Goal: Complete application form

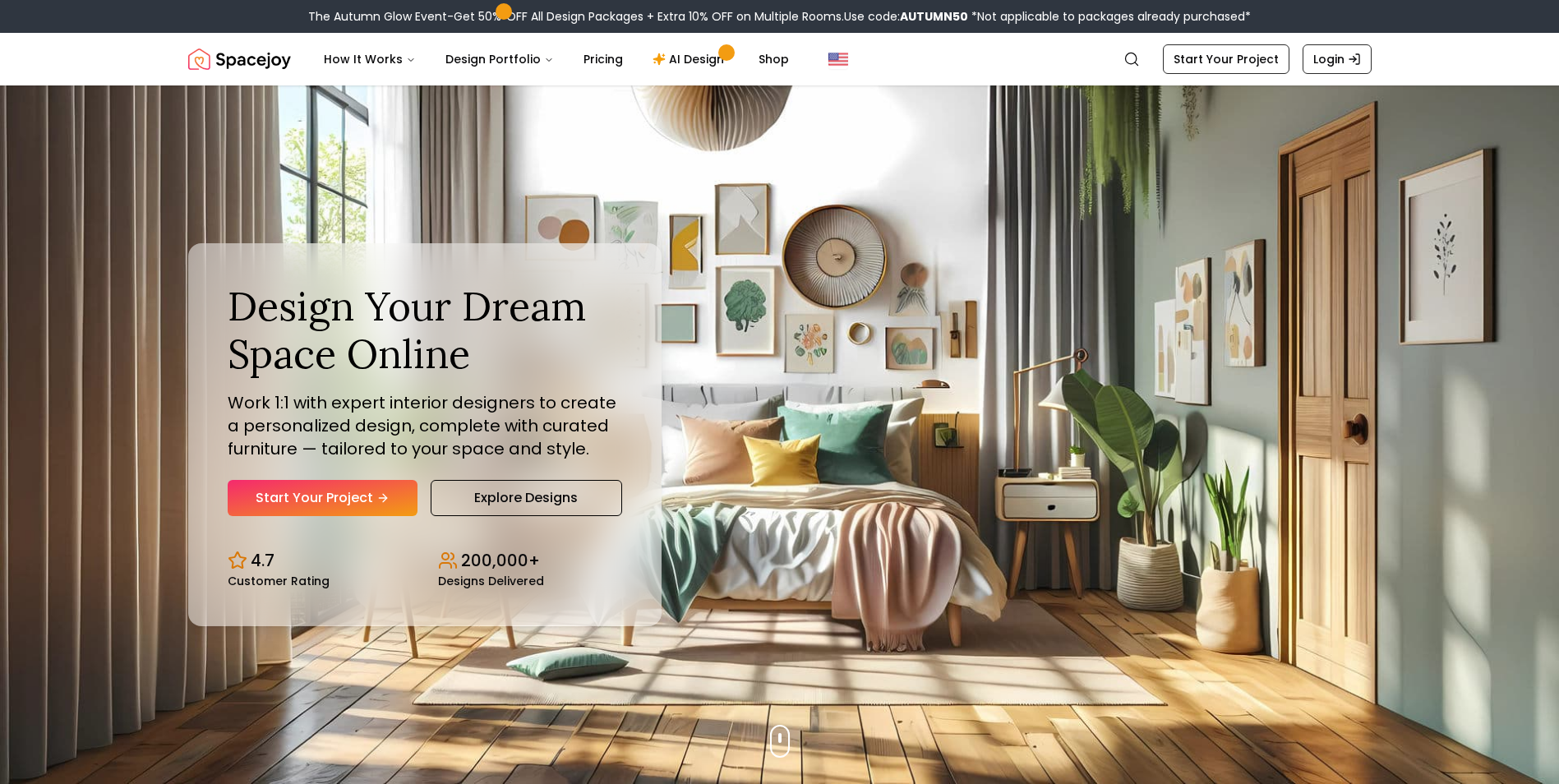
click at [370, 494] on link "Start Your Project" at bounding box center [322, 498] width 190 height 36
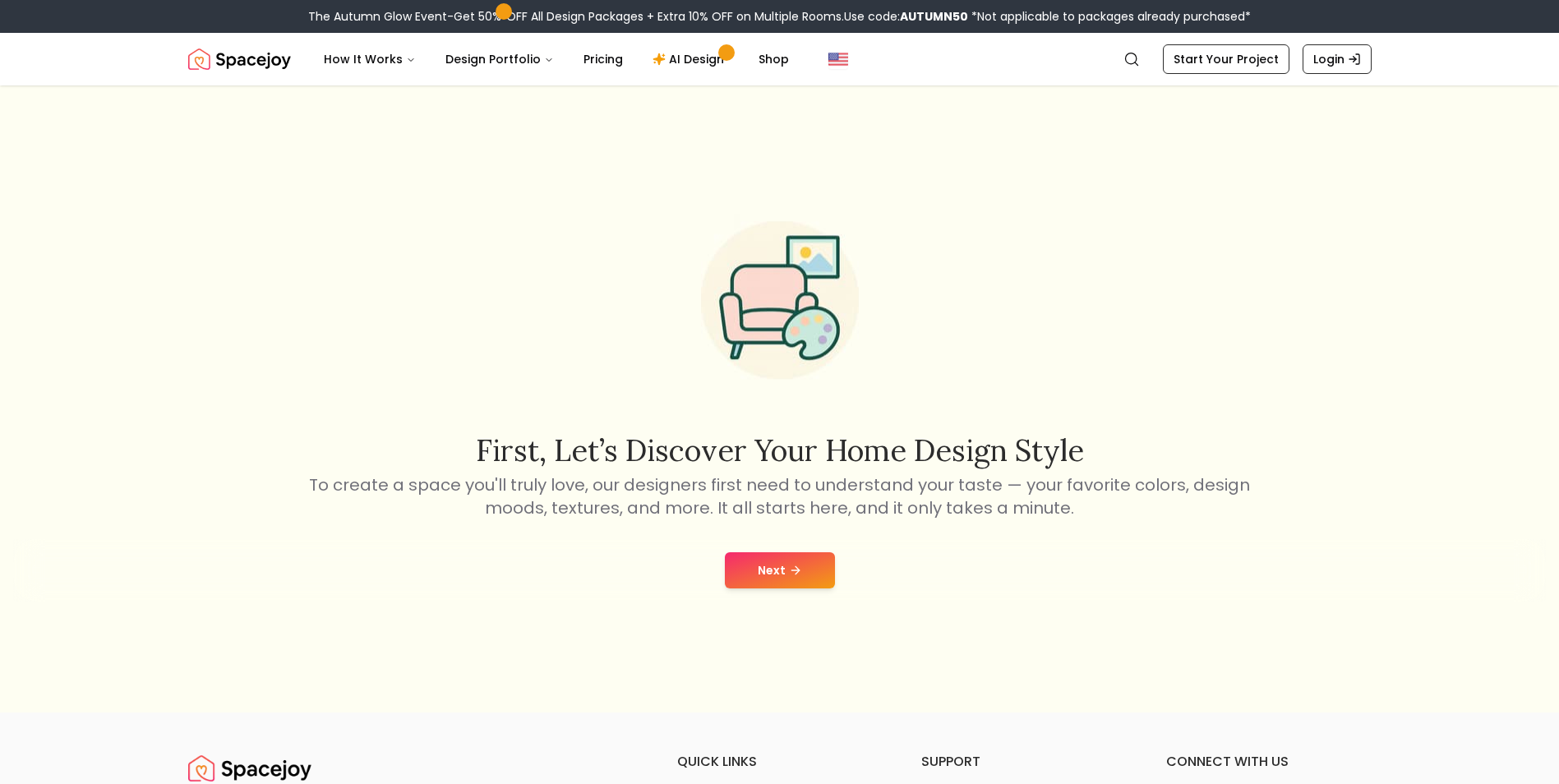
click at [782, 587] on button "Next" at bounding box center [780, 571] width 110 height 36
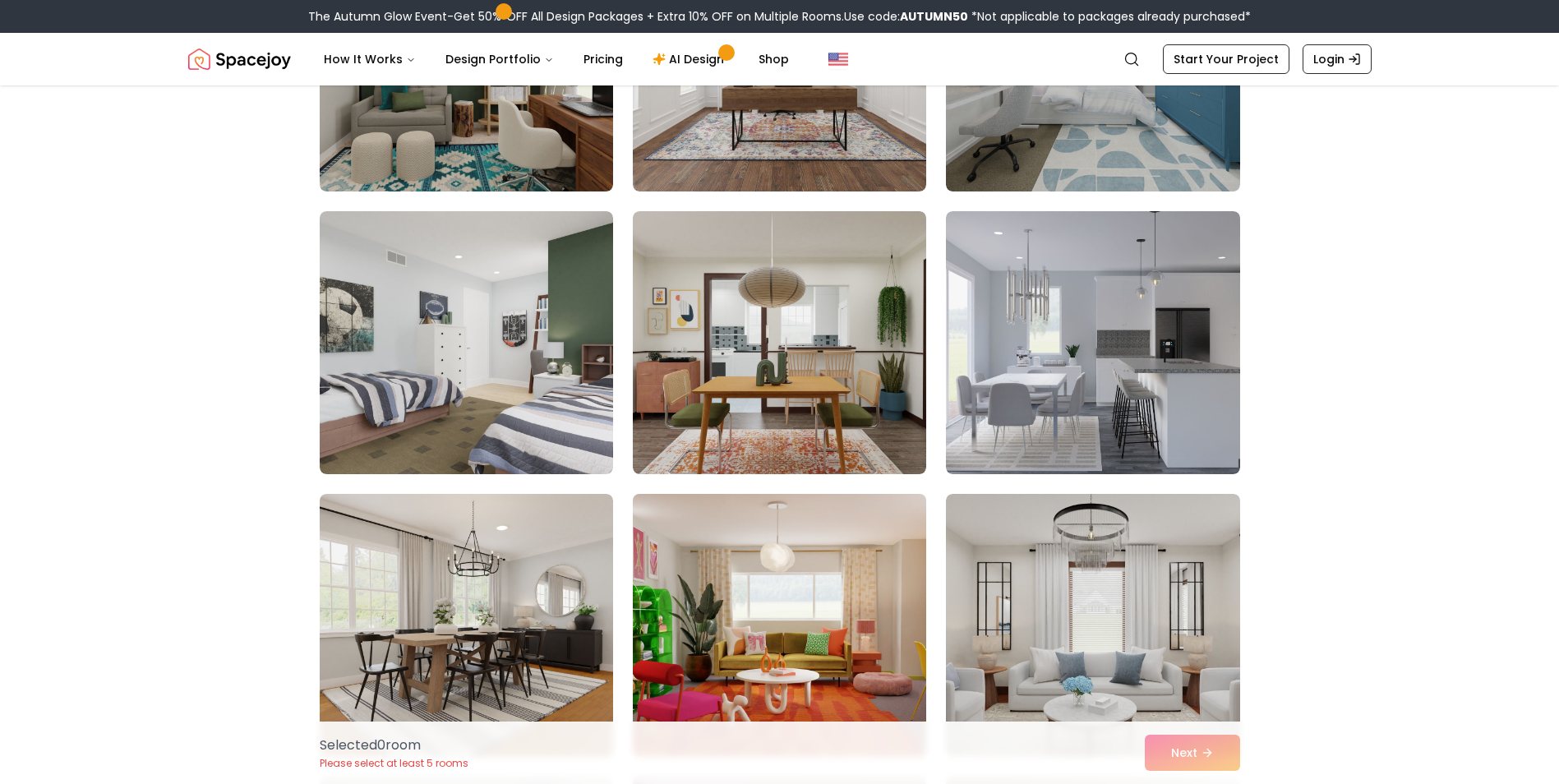
scroll to position [493, 0]
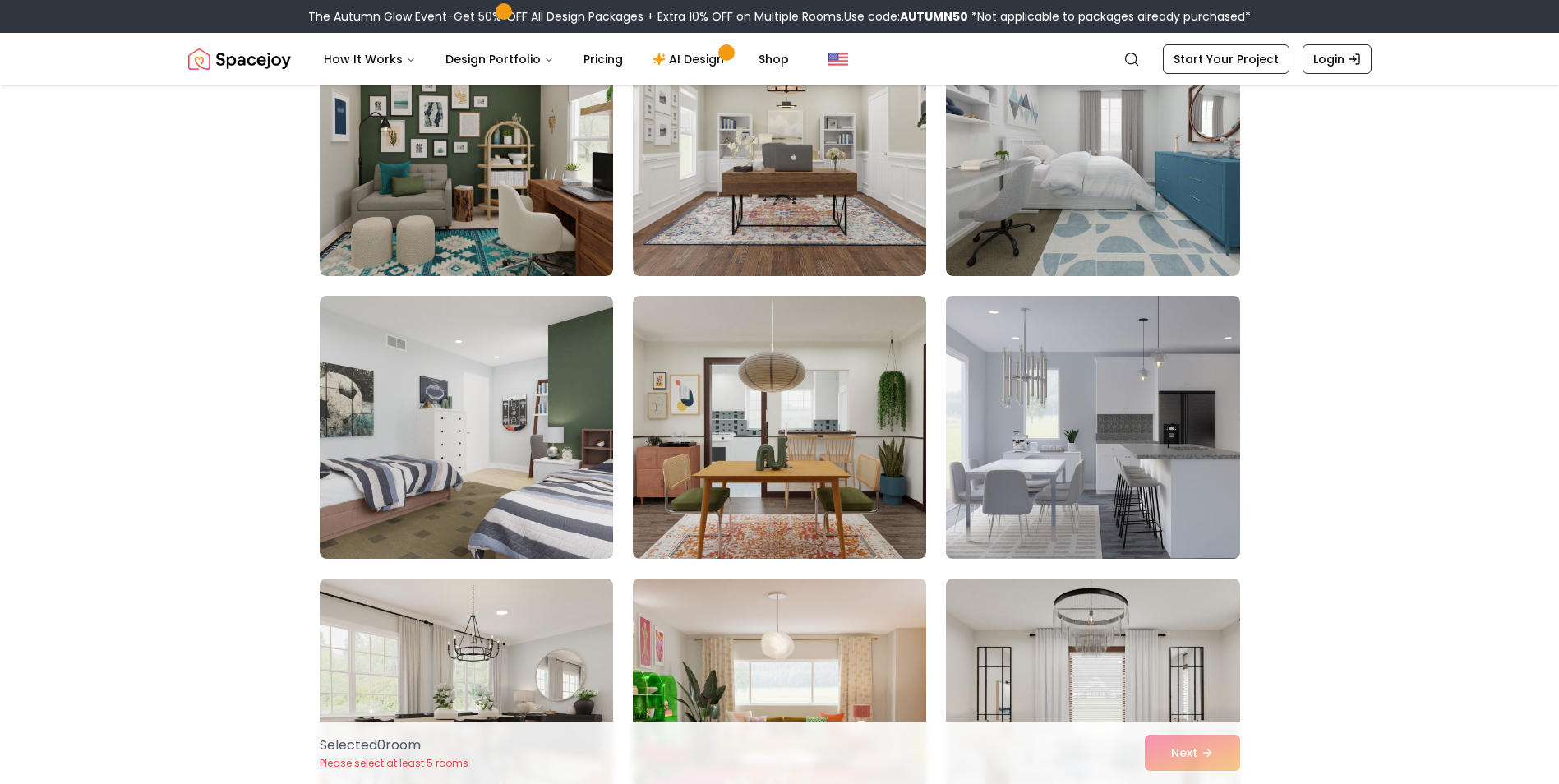
click at [1177, 403] on img at bounding box center [1093, 427] width 308 height 276
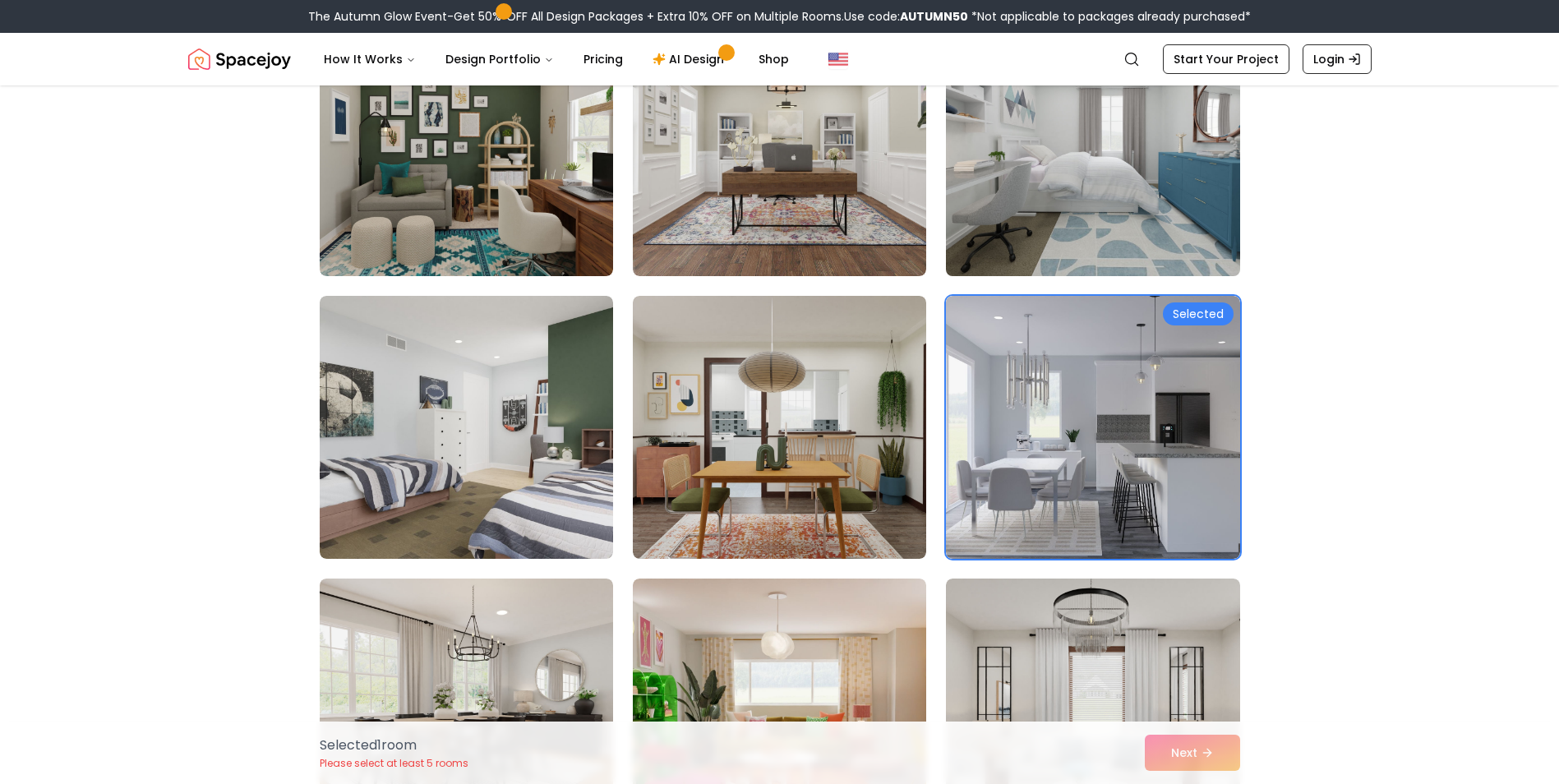
drag, startPoint x: 1033, startPoint y: 203, endPoint x: 1033, endPoint y: 194, distance: 9.0
click at [1033, 202] on img at bounding box center [1093, 144] width 308 height 276
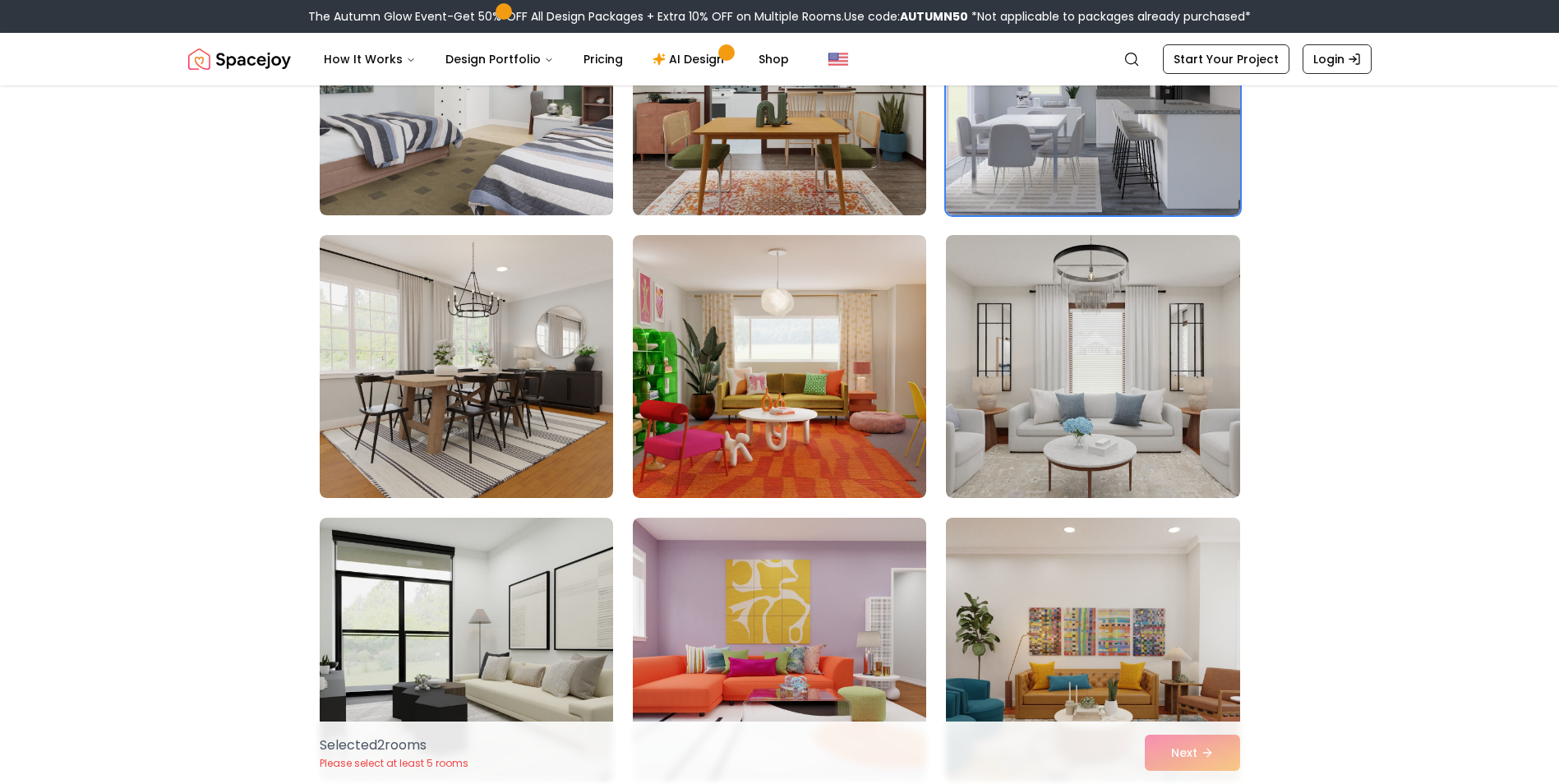
scroll to position [987, 0]
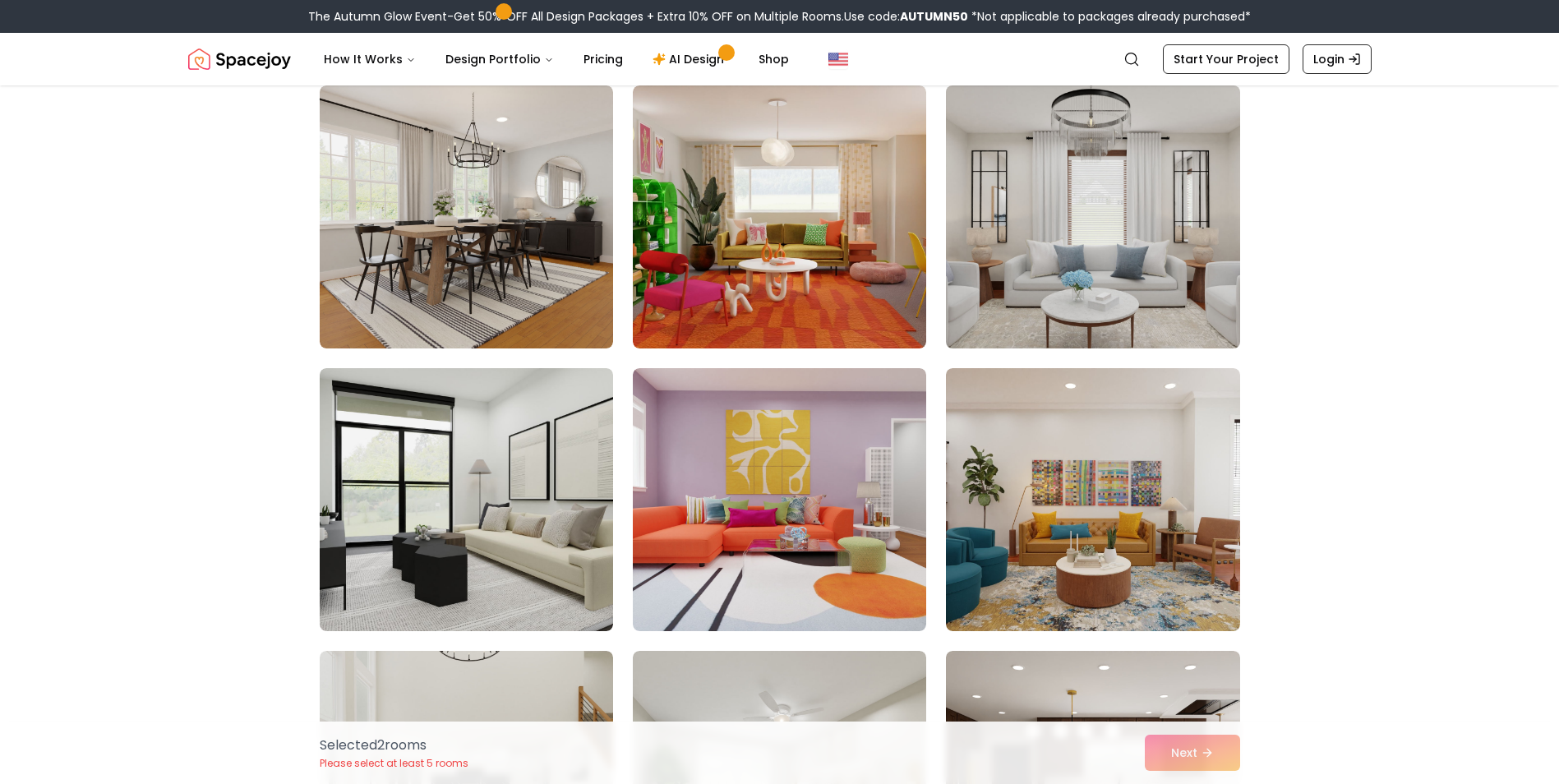
click at [1053, 263] on img at bounding box center [1093, 217] width 308 height 276
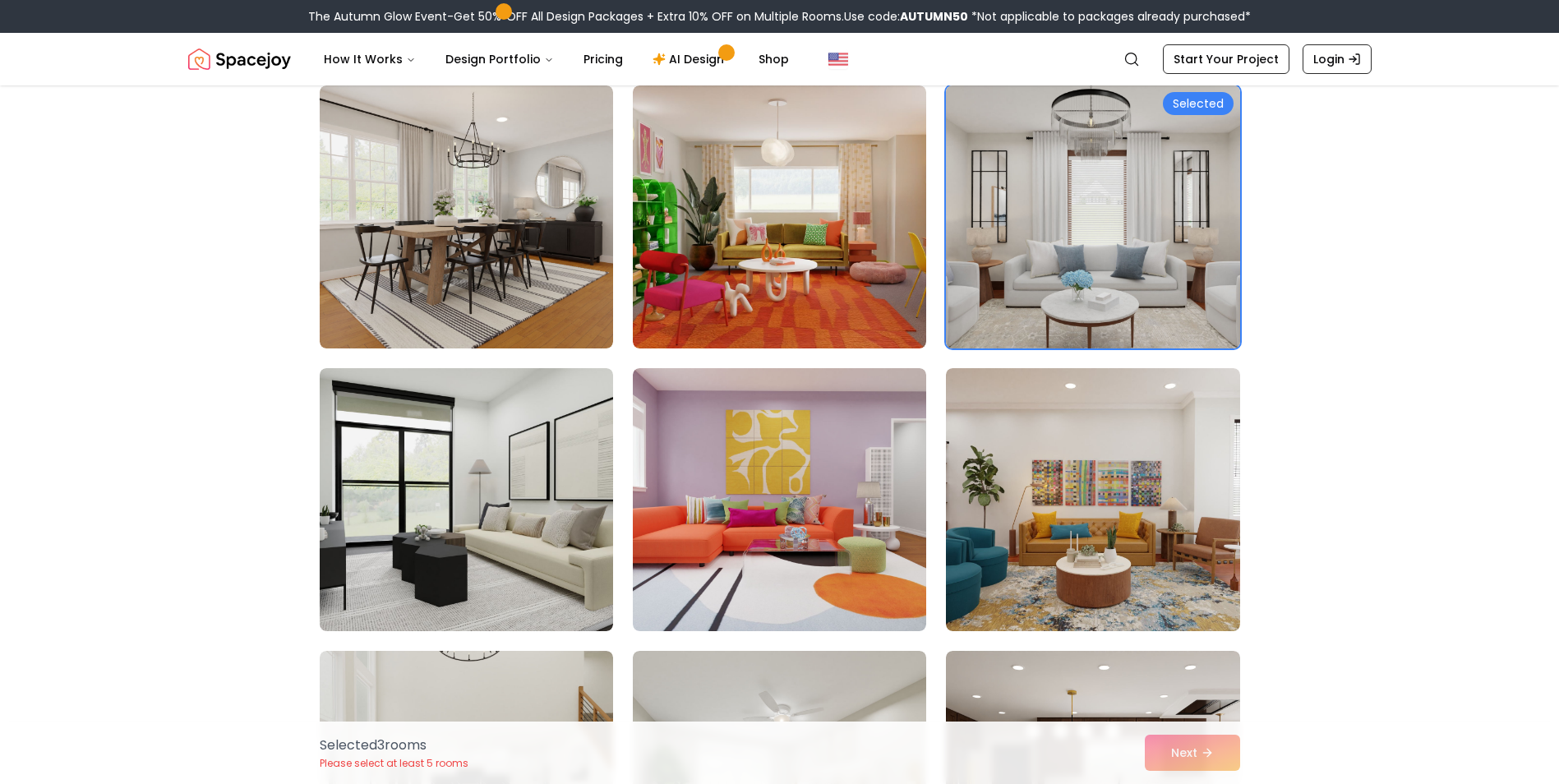
click at [1054, 232] on img at bounding box center [1093, 217] width 308 height 276
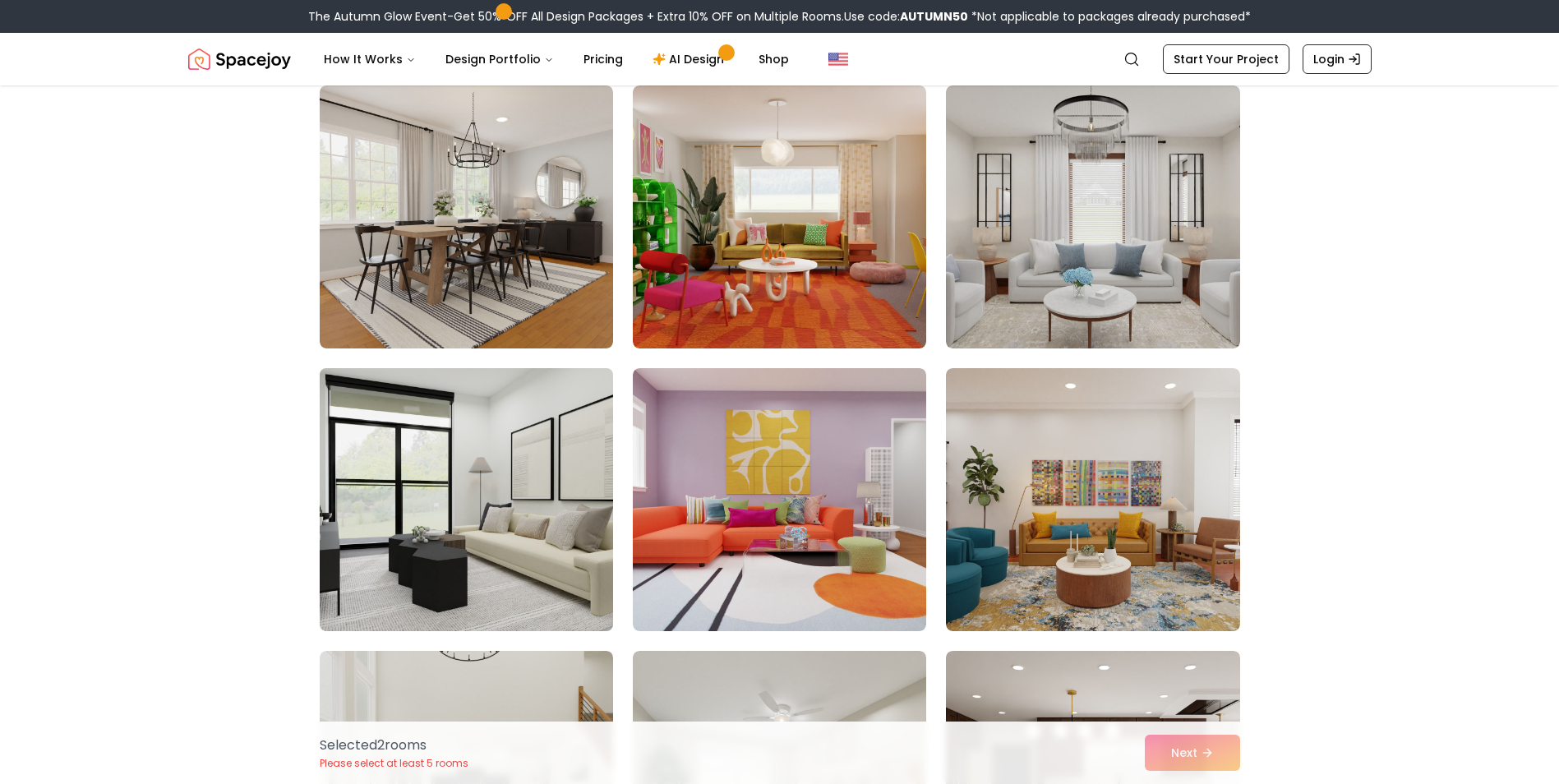
click at [603, 452] on img at bounding box center [466, 500] width 308 height 276
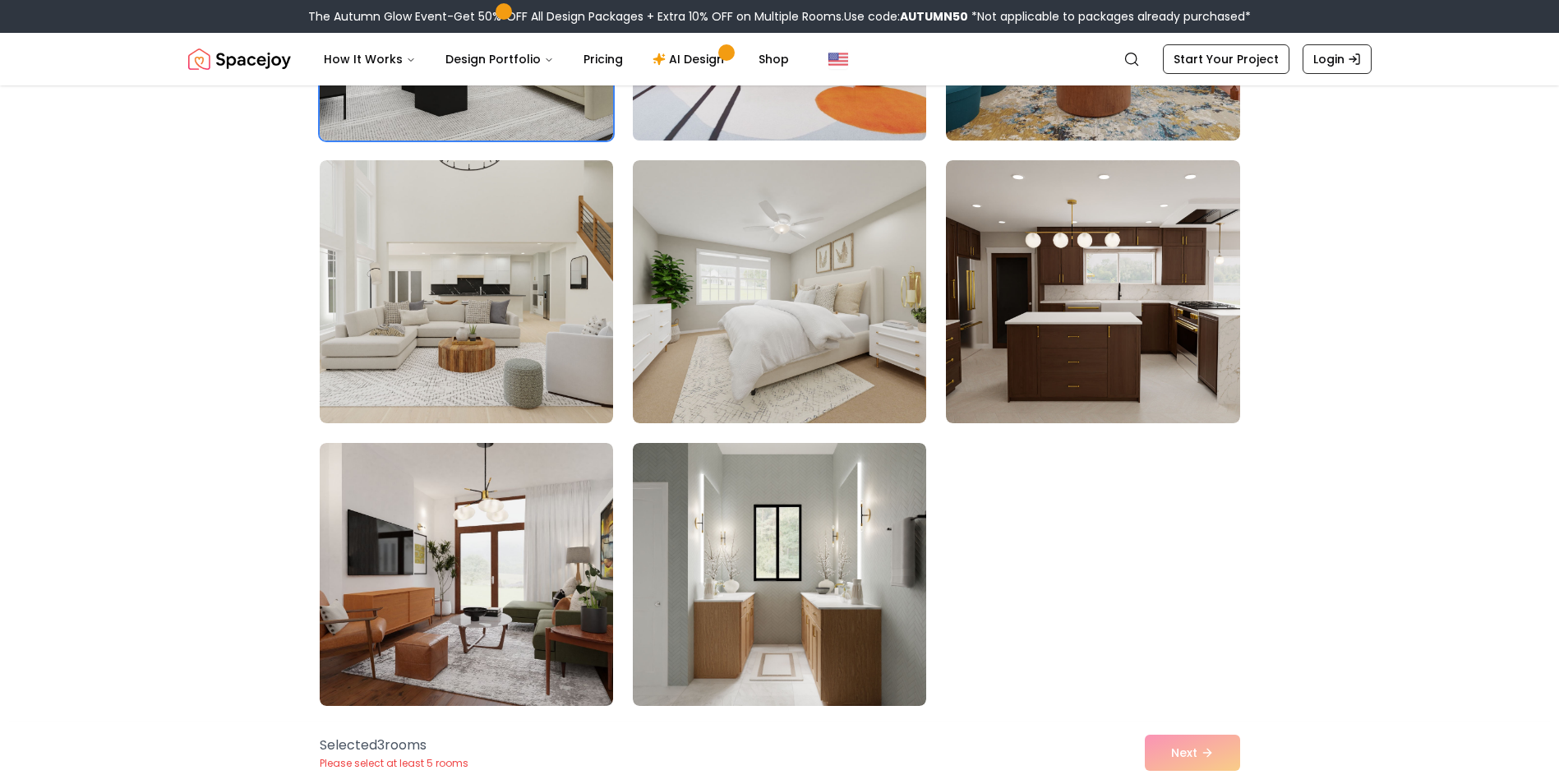
scroll to position [1480, 0]
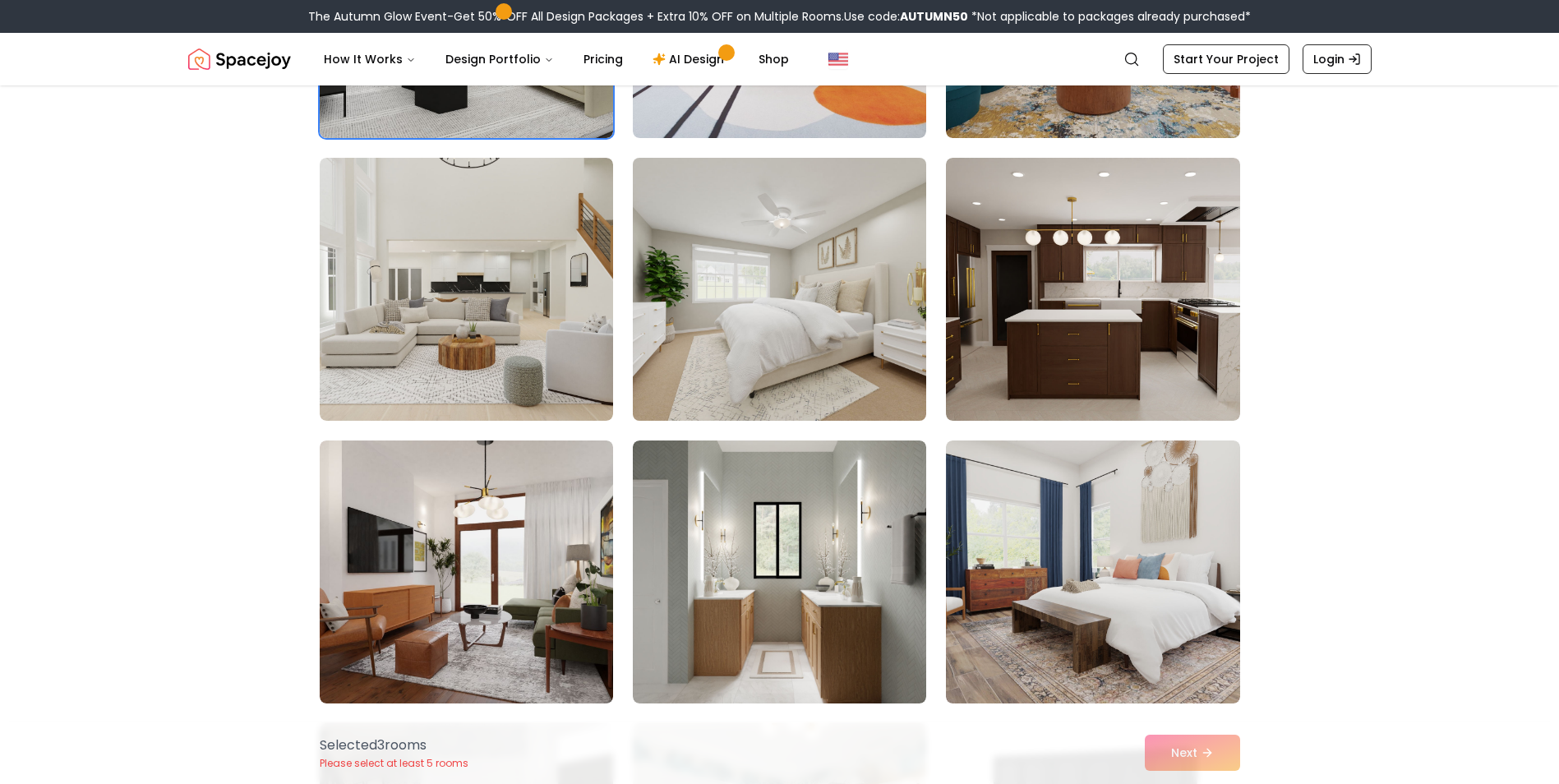
click at [784, 392] on img at bounding box center [780, 289] width 308 height 276
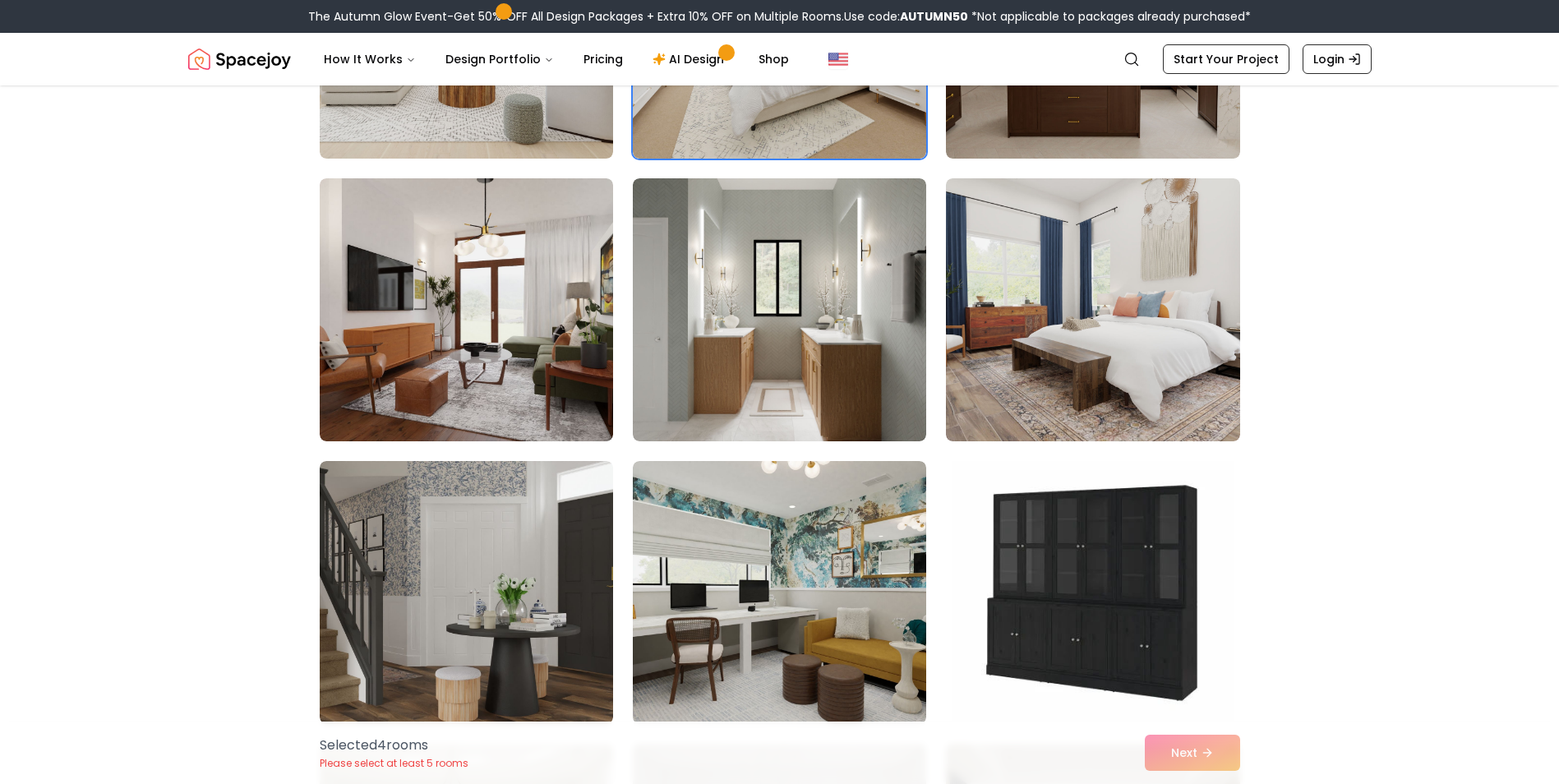
scroll to position [1808, 0]
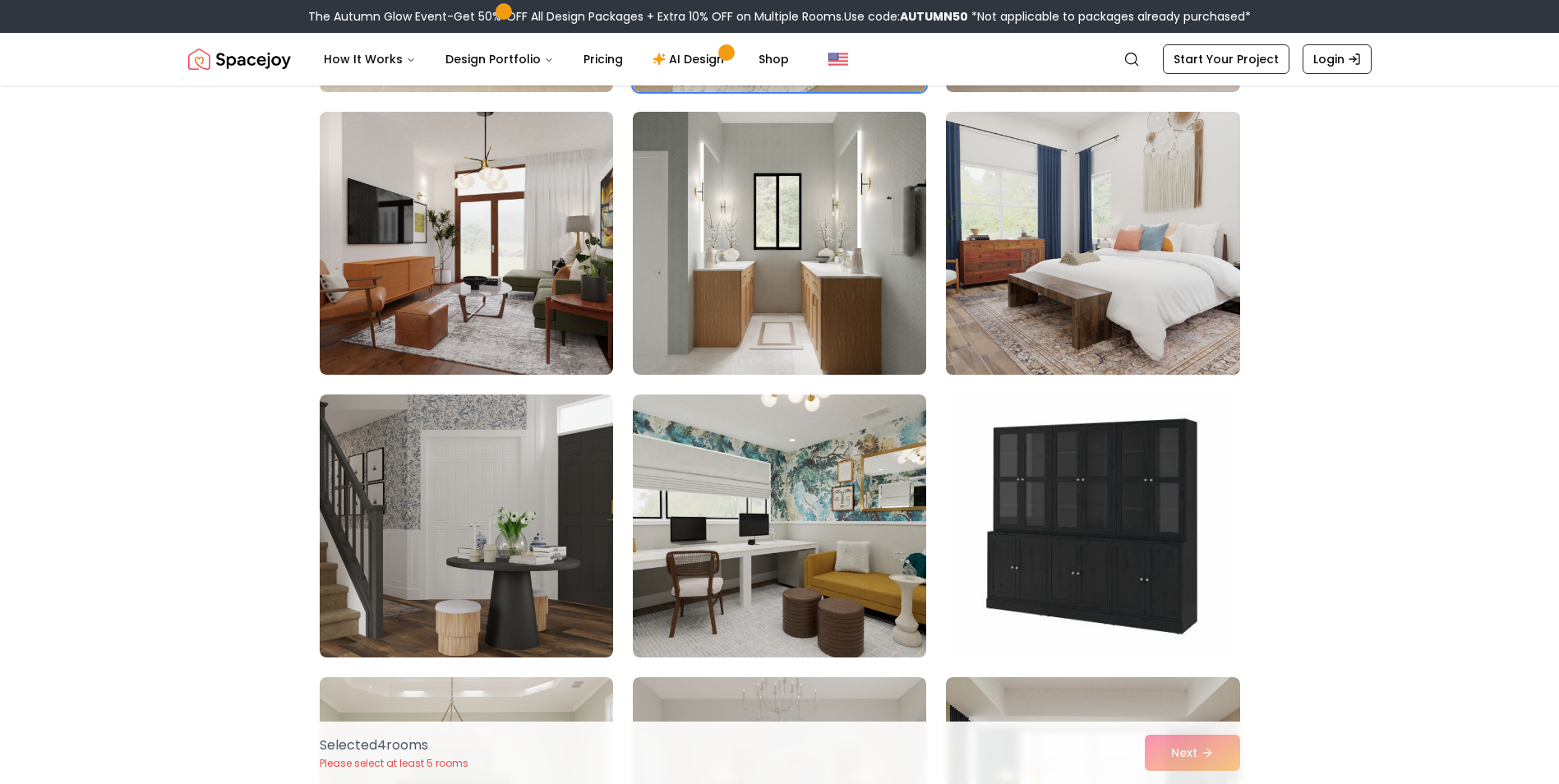
click at [1100, 309] on img at bounding box center [1093, 243] width 308 height 276
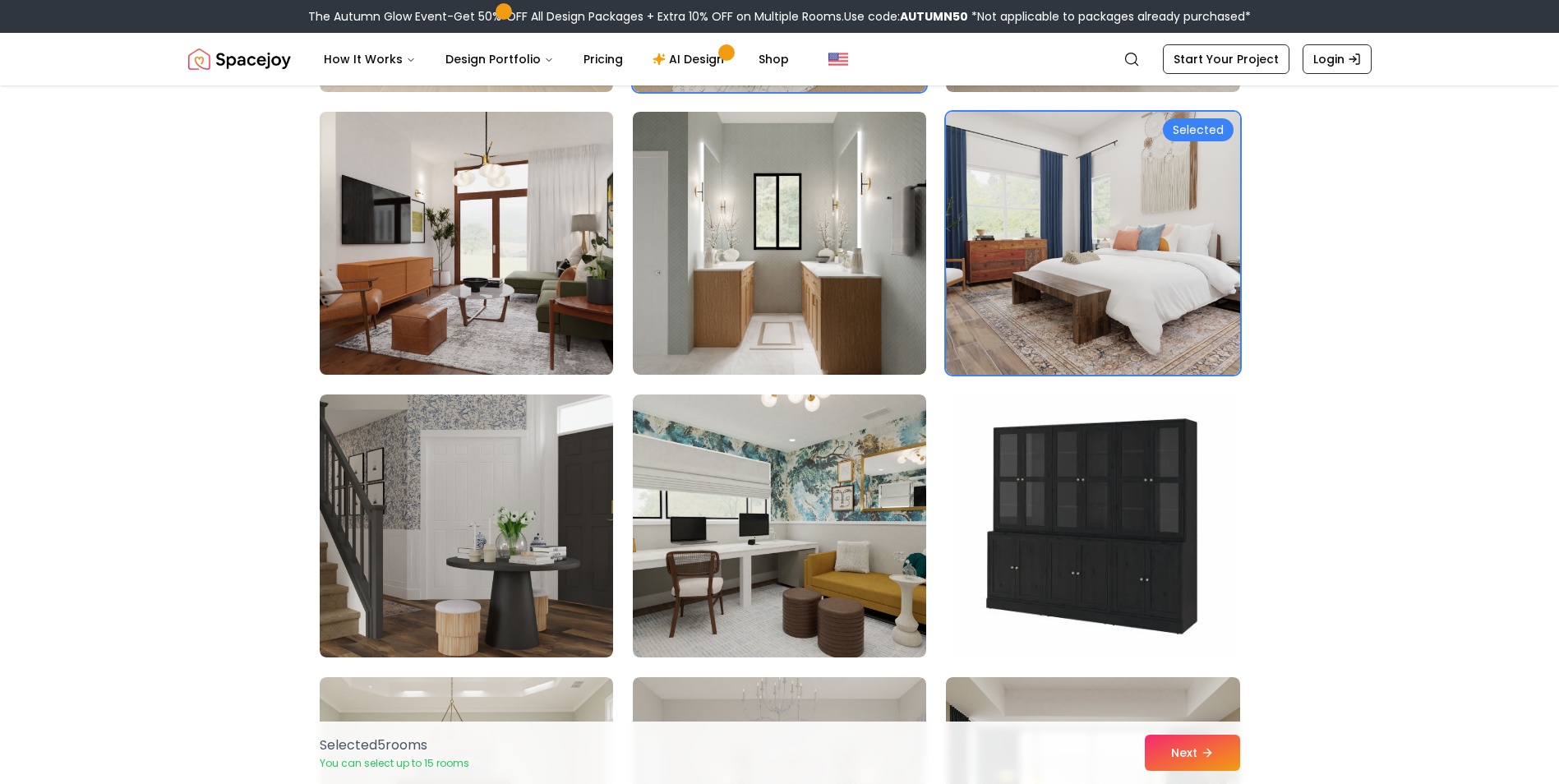
click at [509, 345] on img at bounding box center [466, 243] width 308 height 276
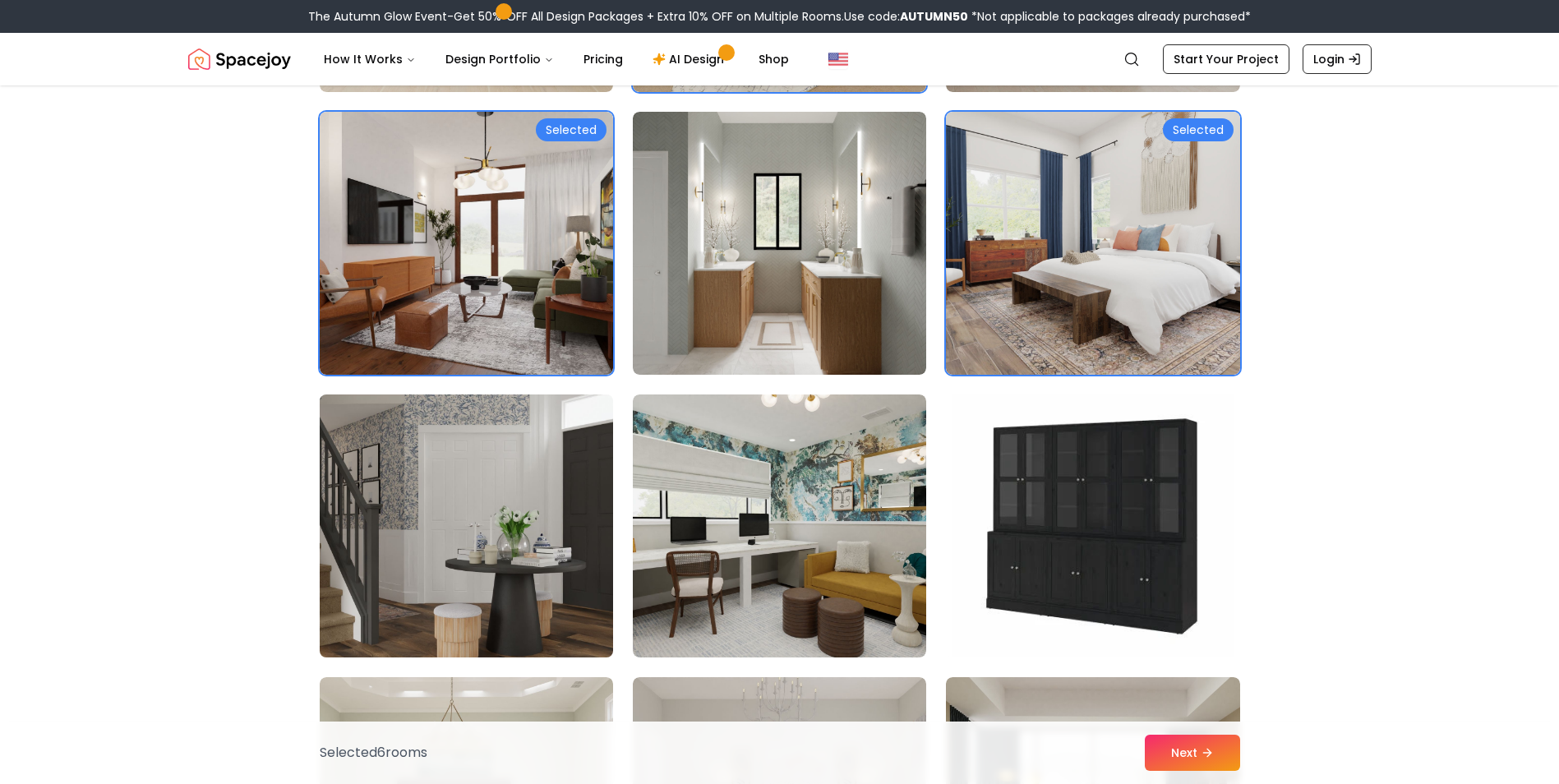
click at [552, 500] on img at bounding box center [466, 526] width 308 height 276
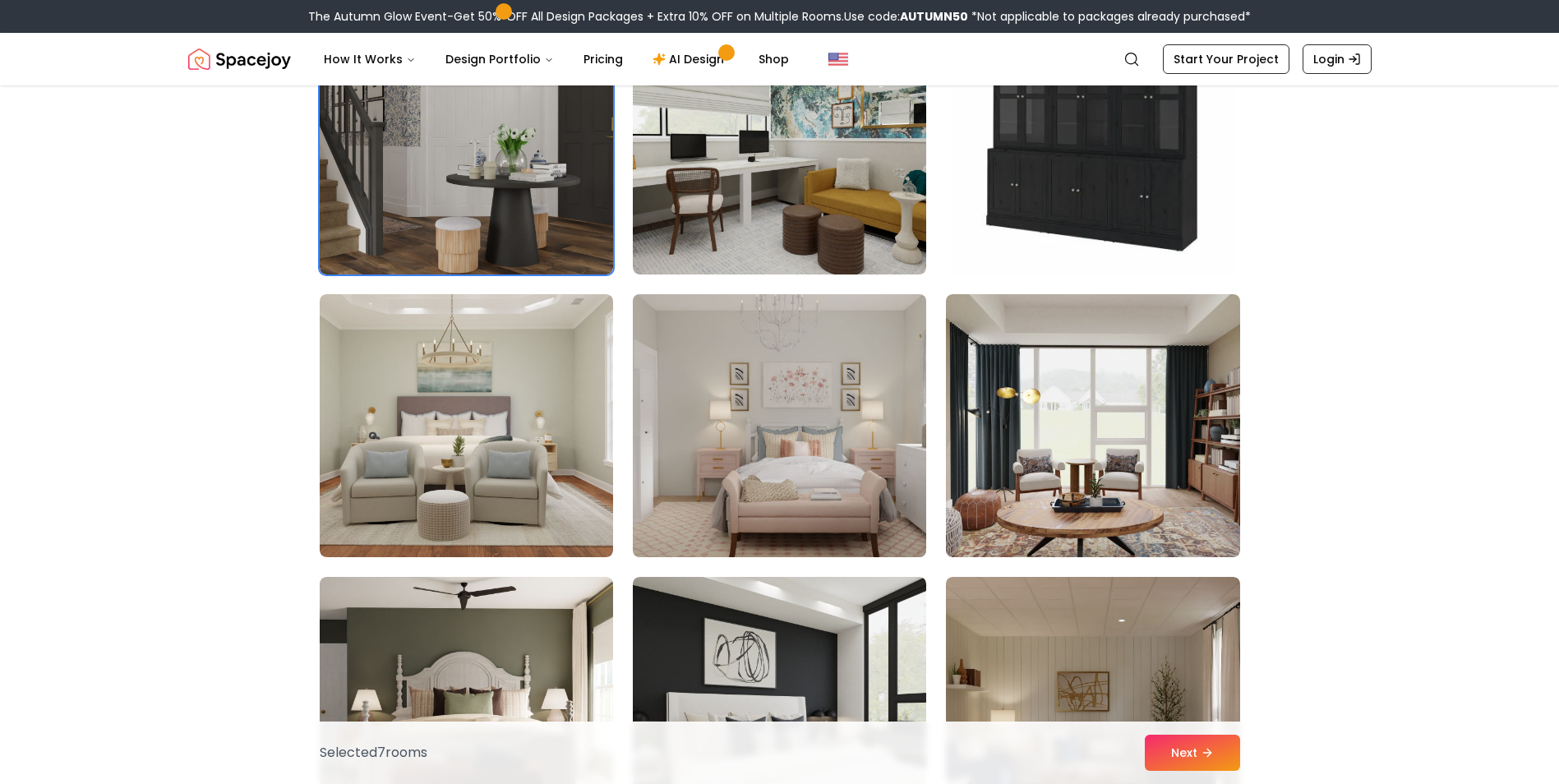
scroll to position [2219, 0]
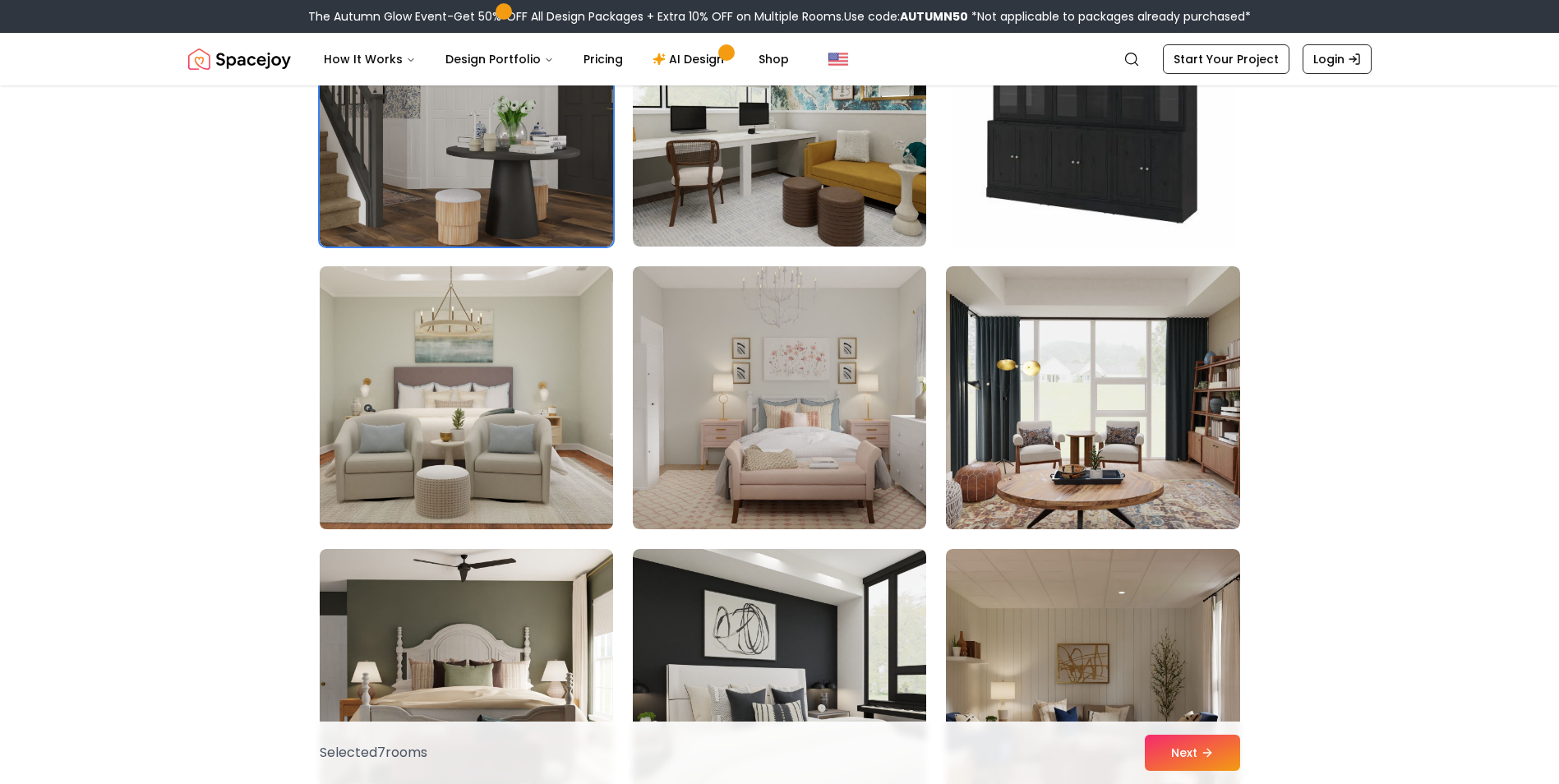
click at [544, 449] on img at bounding box center [466, 398] width 308 height 276
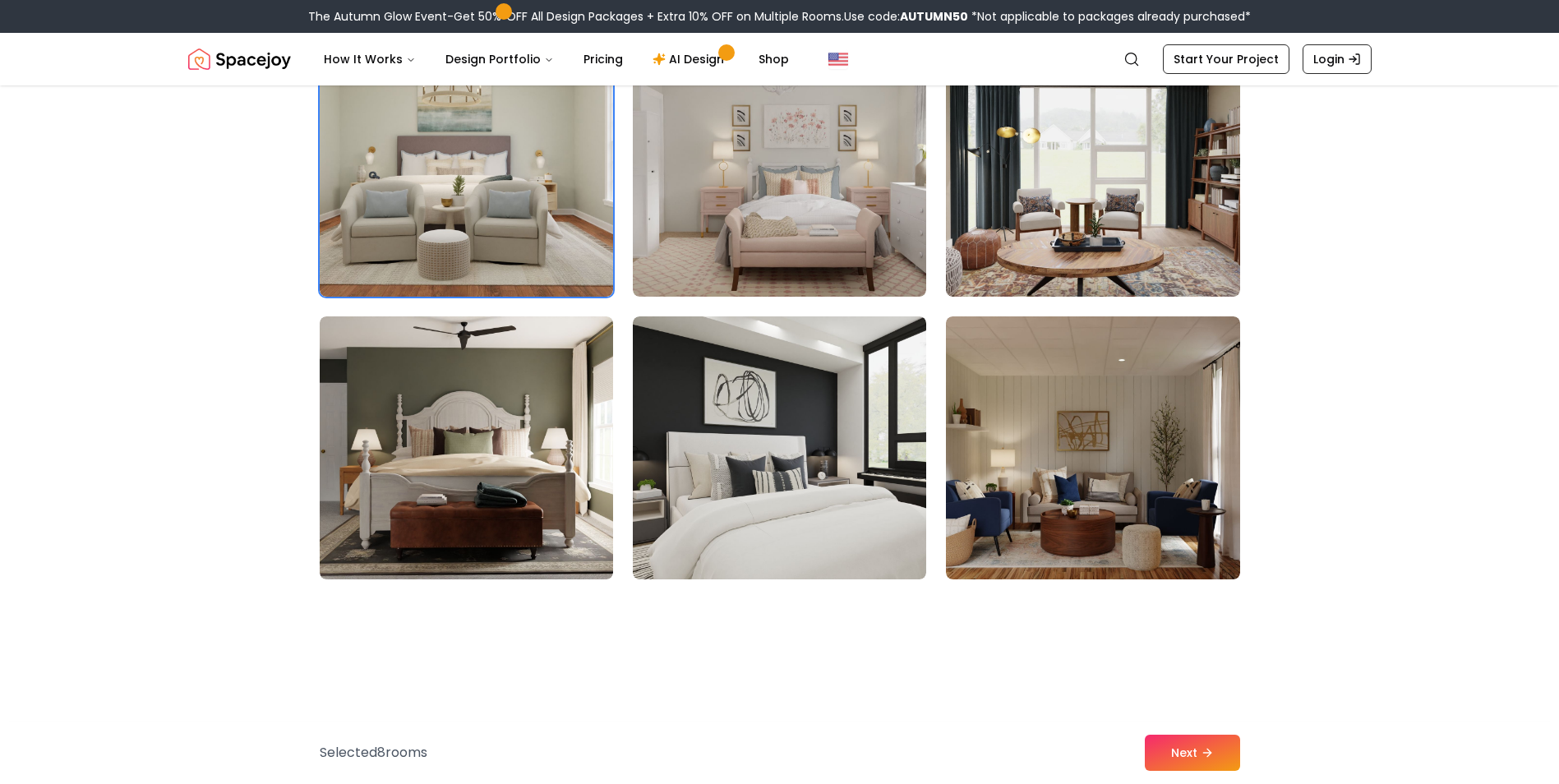
scroll to position [2465, 0]
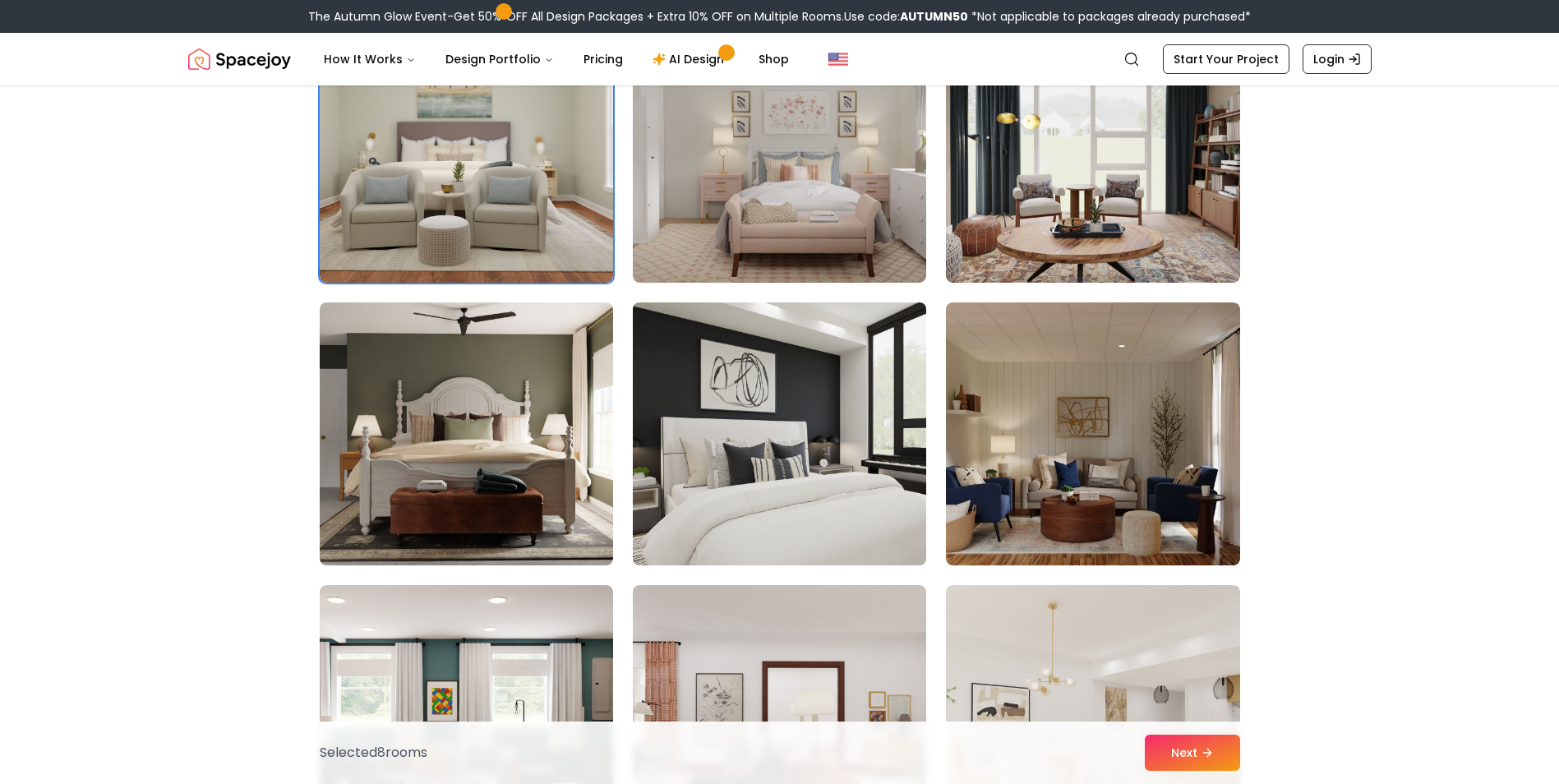
click at [884, 527] on img at bounding box center [780, 434] width 308 height 276
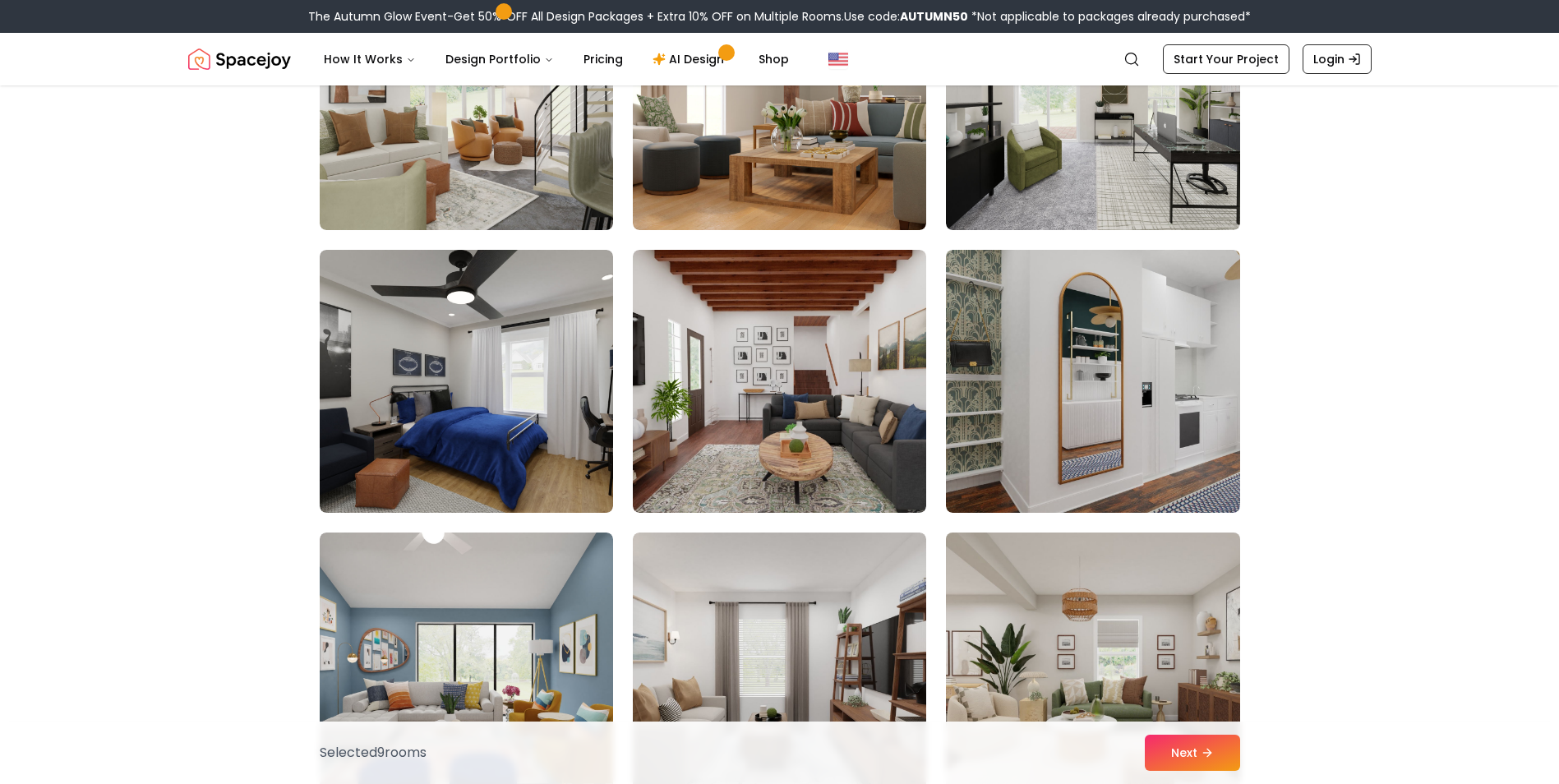
scroll to position [3370, 0]
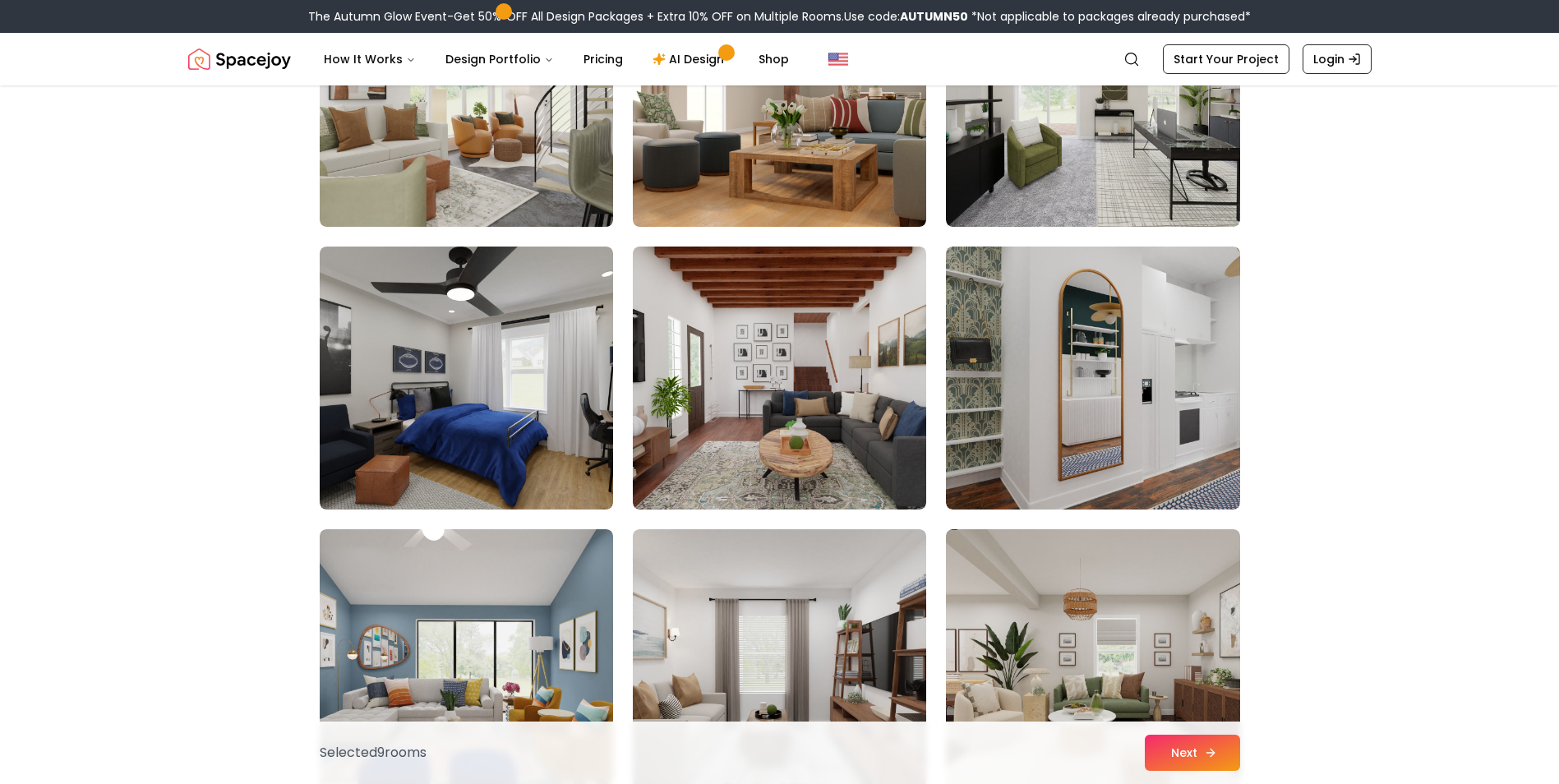
click at [1180, 742] on button "Next" at bounding box center [1193, 752] width 95 height 36
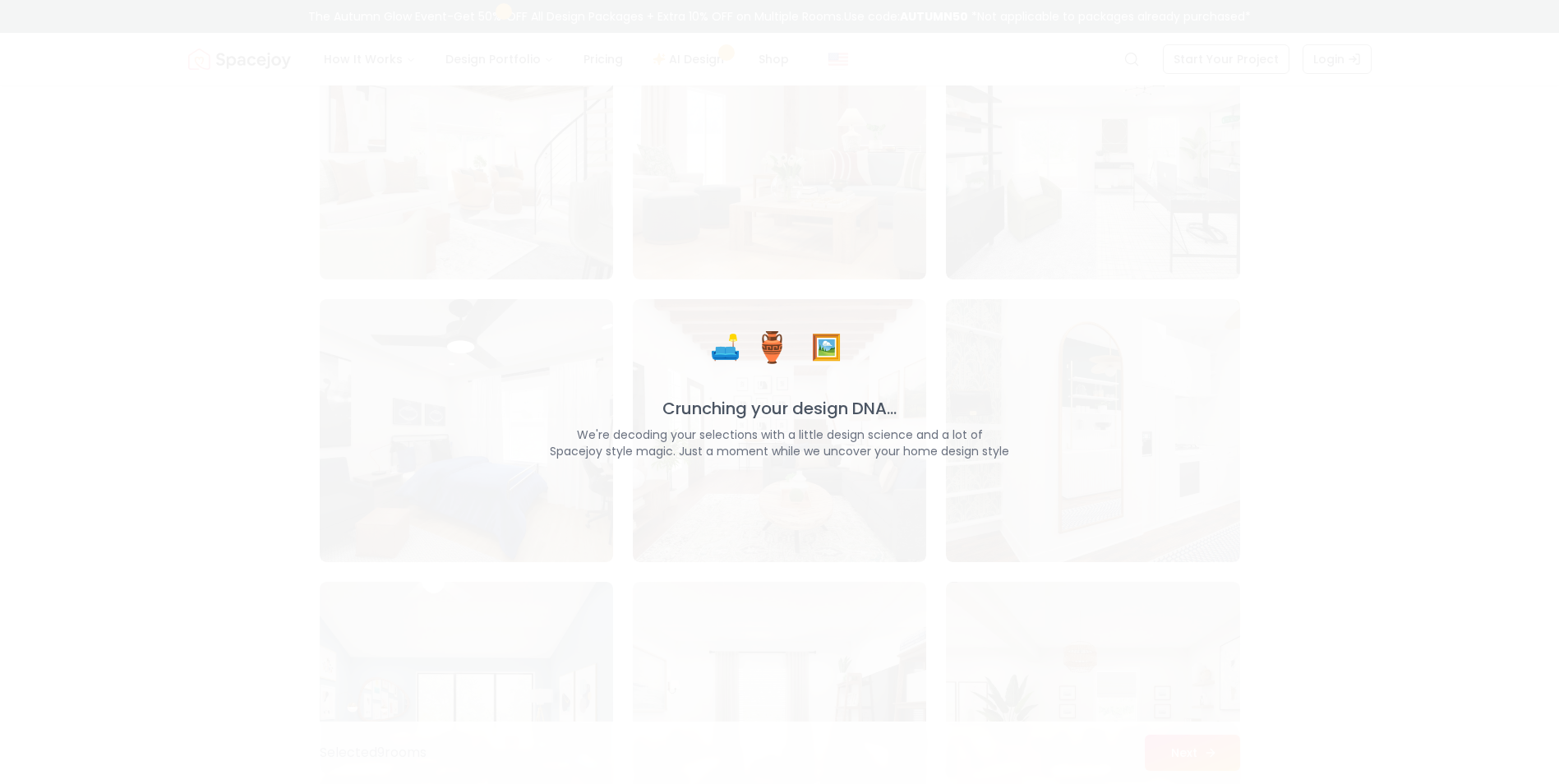
scroll to position [3422, 0]
